Goal: Task Accomplishment & Management: Manage account settings

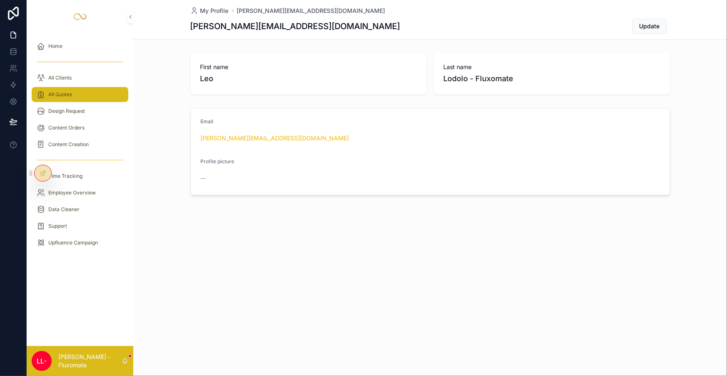
click at [62, 91] on span "All Quotes" at bounding box center [60, 94] width 24 height 7
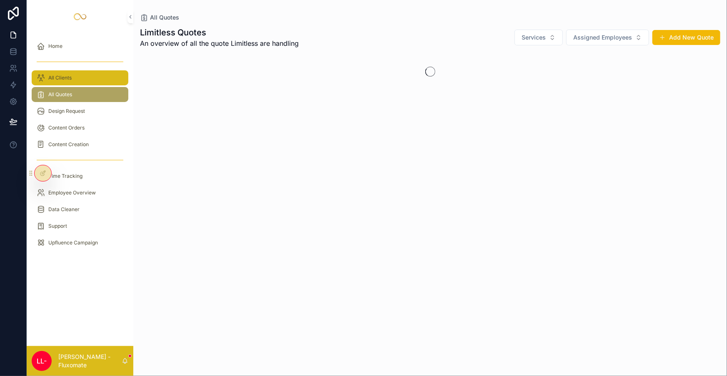
click at [66, 71] on div "All Clients" at bounding box center [80, 77] width 87 height 13
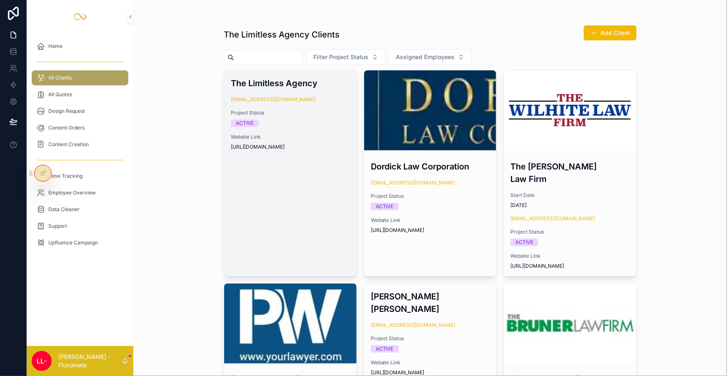
click at [286, 110] on span "Project Status" at bounding box center [290, 113] width 119 height 7
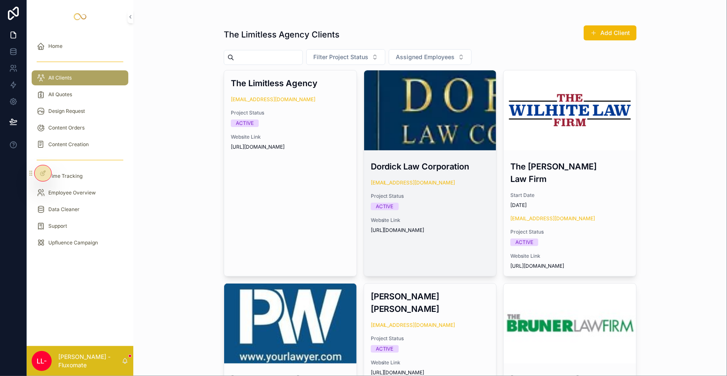
click at [386, 105] on div "scrollable content" at bounding box center [430, 110] width 132 height 80
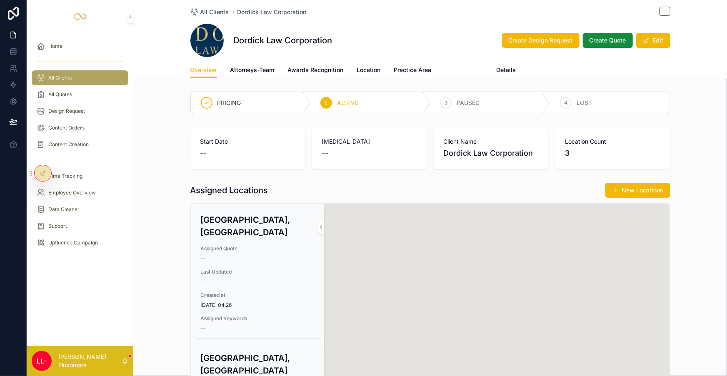
click at [445, 62] on link "Update Client" at bounding box center [464, 70] width 38 height 17
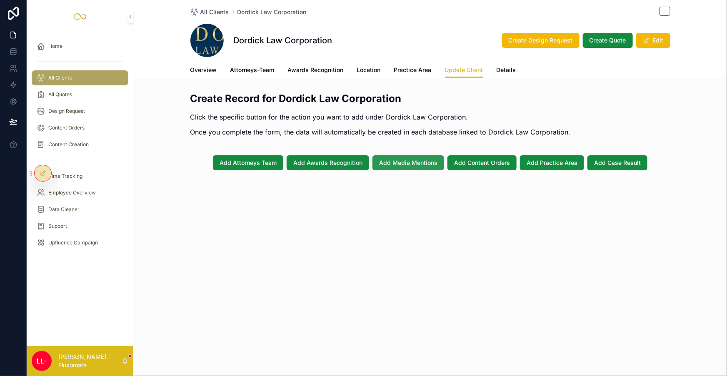
click at [405, 159] on span "Add Media Mentions" at bounding box center [408, 163] width 58 height 8
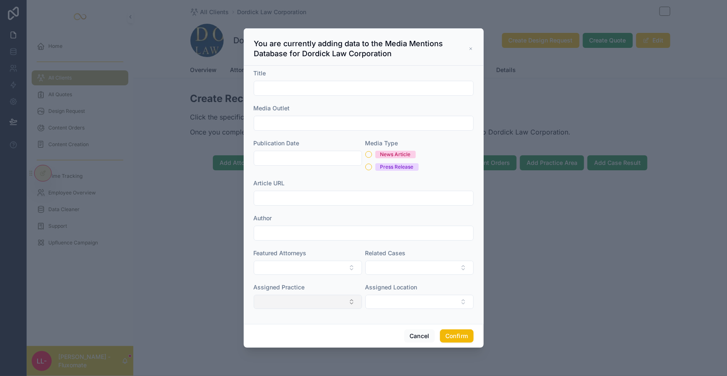
click at [327, 295] on button "Select Button" at bounding box center [308, 302] width 108 height 14
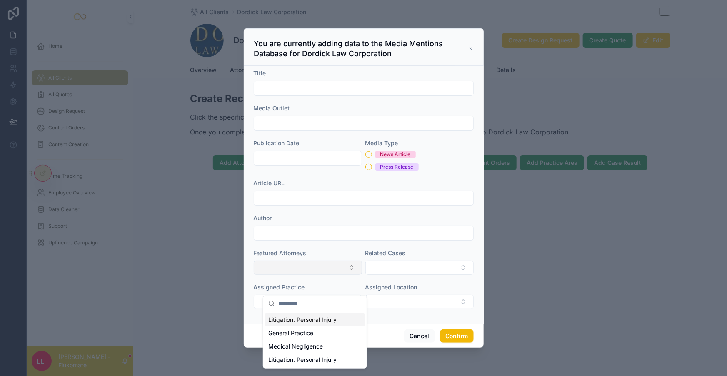
click at [337, 261] on button "Select Button" at bounding box center [308, 268] width 108 height 14
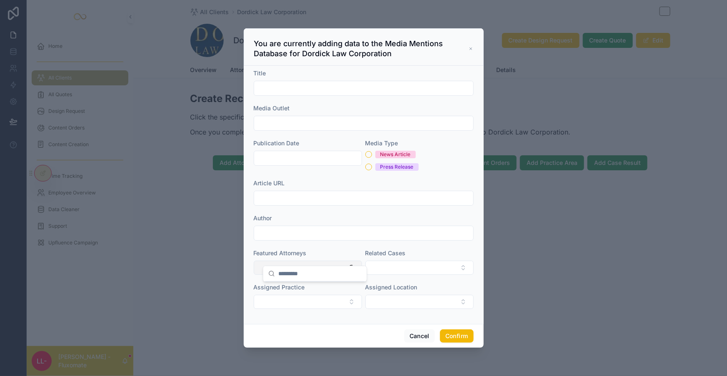
click at [337, 261] on button "Select Button" at bounding box center [308, 268] width 108 height 14
drag, startPoint x: 566, startPoint y: 197, endPoint x: 516, endPoint y: 210, distance: 50.8
click at [566, 197] on div at bounding box center [363, 188] width 727 height 376
click at [84, 202] on div at bounding box center [363, 188] width 727 height 376
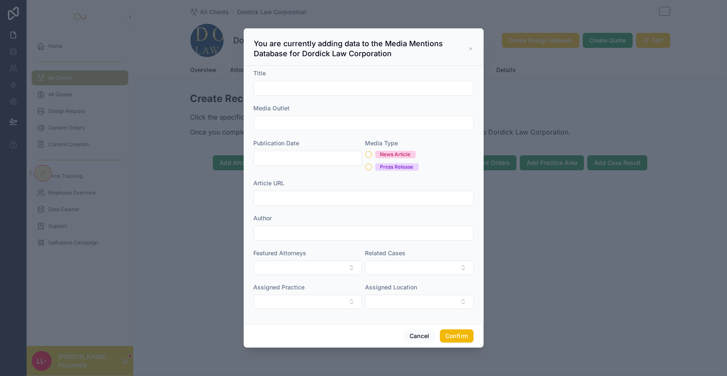
click at [453, 59] on h3 "You are currently adding data to the Media Mentions Database for Dordick Law Co…" at bounding box center [361, 49] width 215 height 20
drag, startPoint x: 456, startPoint y: 66, endPoint x: 453, endPoint y: 69, distance: 4.4
click at [470, 50] on icon at bounding box center [471, 49] width 2 height 2
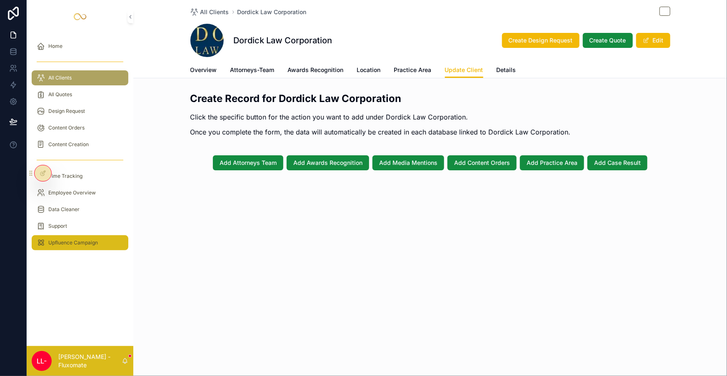
click at [75, 236] on div "Upfluence Campaign" at bounding box center [80, 242] width 87 height 13
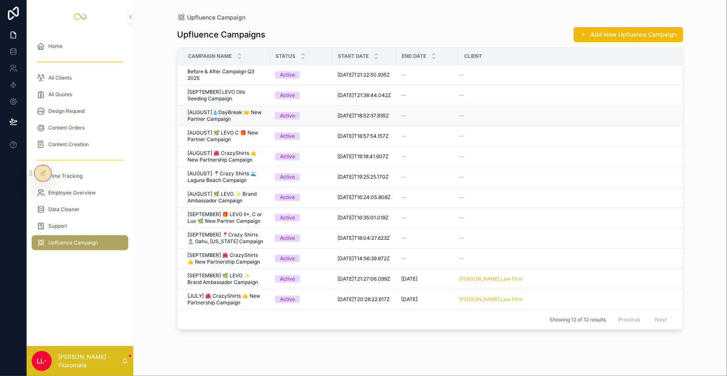
click at [301, 106] on td "Active" at bounding box center [301, 116] width 62 height 20
click at [224, 109] on span "[AUGUST]💧DayBreak 🤝 New Partner Campaign" at bounding box center [225, 115] width 77 height 13
